Goal: Task Accomplishment & Management: Use online tool/utility

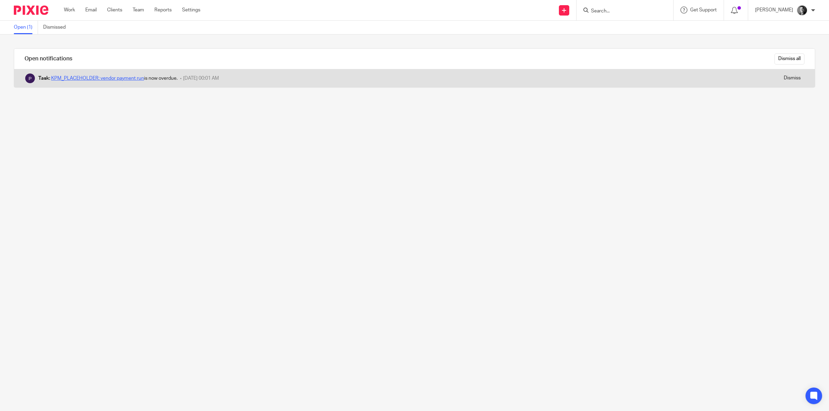
click at [111, 77] on link "KPM_PLACEHOLDER: vendor payment run" at bounding box center [97, 78] width 93 height 5
click at [780, 75] on input "Dismiss" at bounding box center [792, 78] width 25 height 11
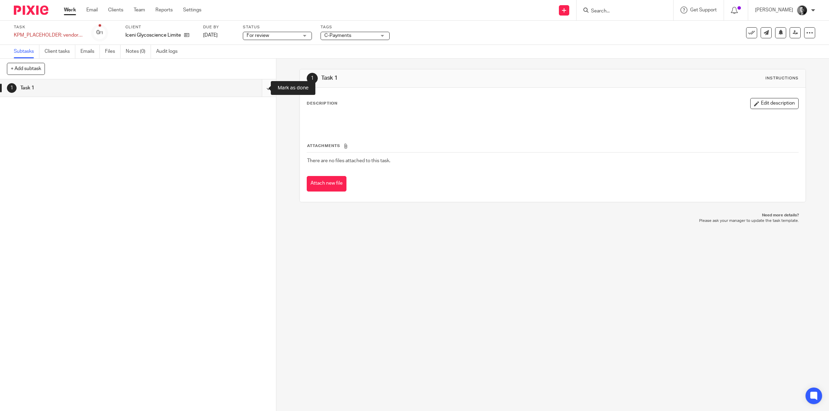
click at [261, 88] on input "submit" at bounding box center [138, 87] width 276 height 17
